Goal: Check status: Check status

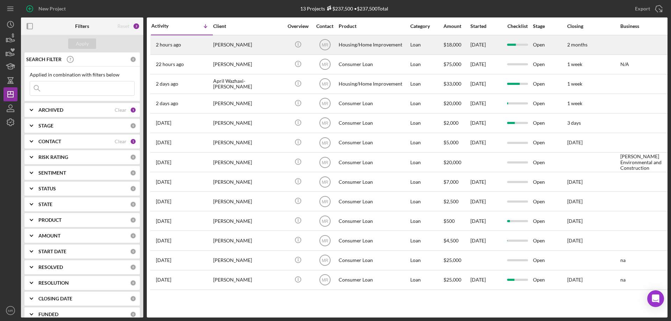
click at [270, 43] on div "[PERSON_NAME]" at bounding box center [248, 45] width 70 height 19
